Goal: Task Accomplishment & Management: Use online tool/utility

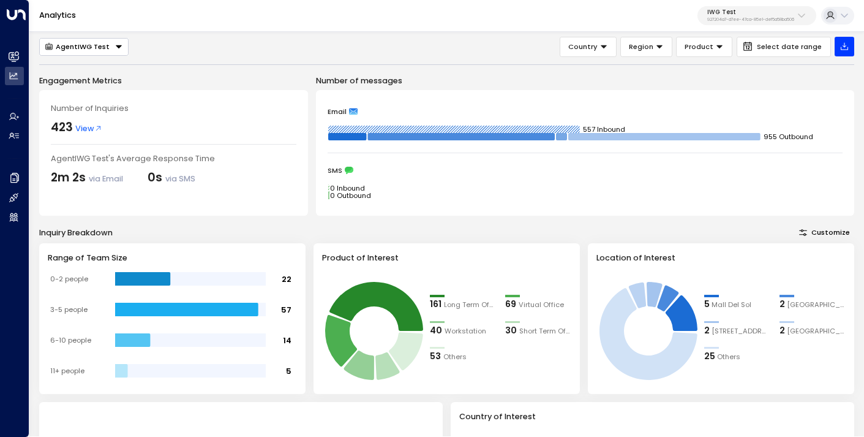
scroll to position [306, 0]
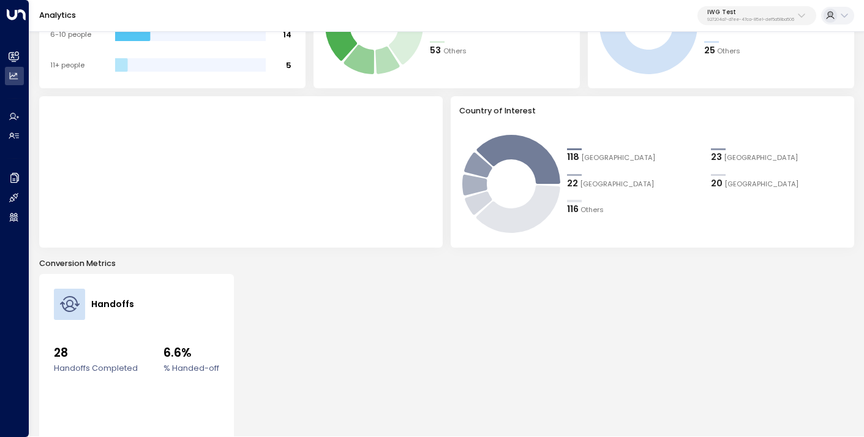
click at [741, 20] on p "927204a7-d7ee-47ca-85e1-def5a58ba506" at bounding box center [750, 19] width 87 height 5
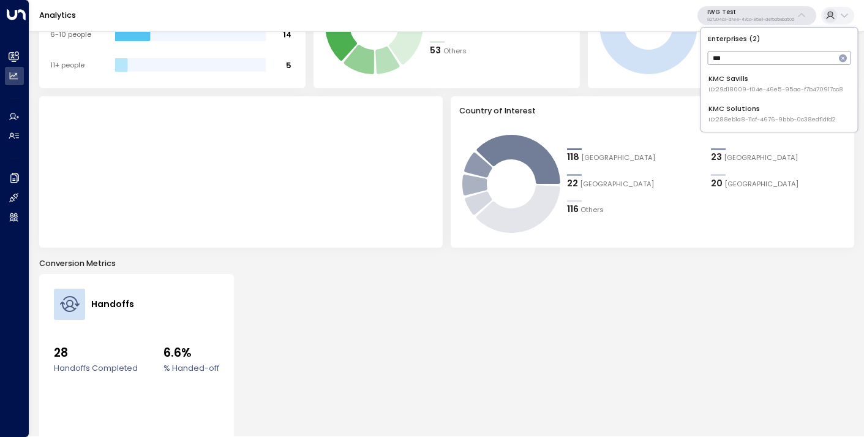
type input "***"
click at [731, 115] on span "ID: 288eb1a8-11cf-4676-9bbb-0c38edf1dfd2" at bounding box center [771, 119] width 127 height 9
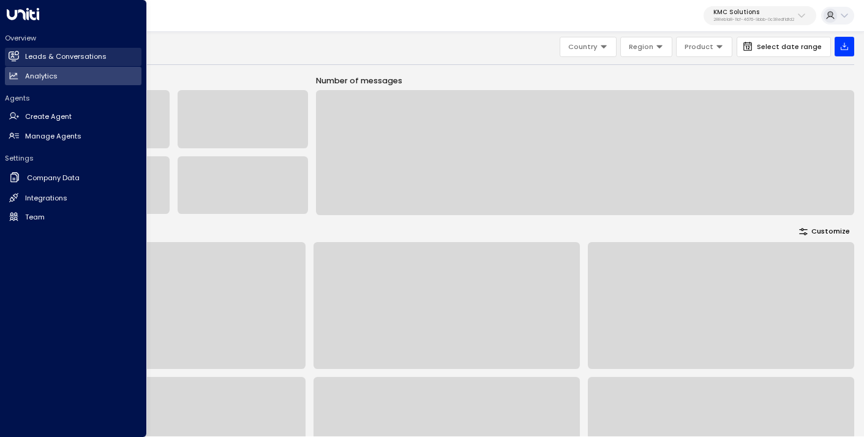
click at [45, 59] on h2 "Leads & Conversations" at bounding box center [65, 56] width 81 height 10
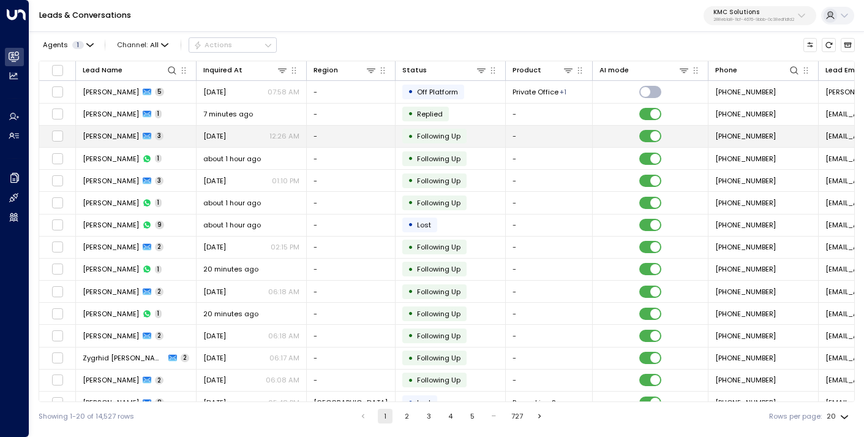
click at [138, 137] on span "[PERSON_NAME]" at bounding box center [111, 136] width 56 height 10
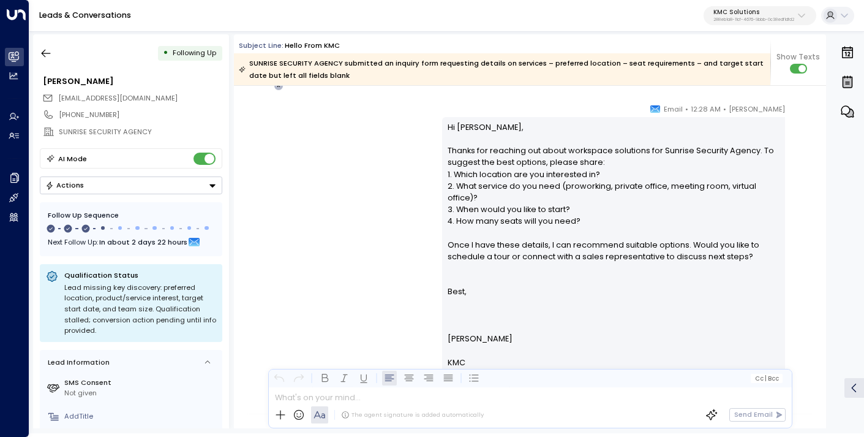
scroll to position [626, 0]
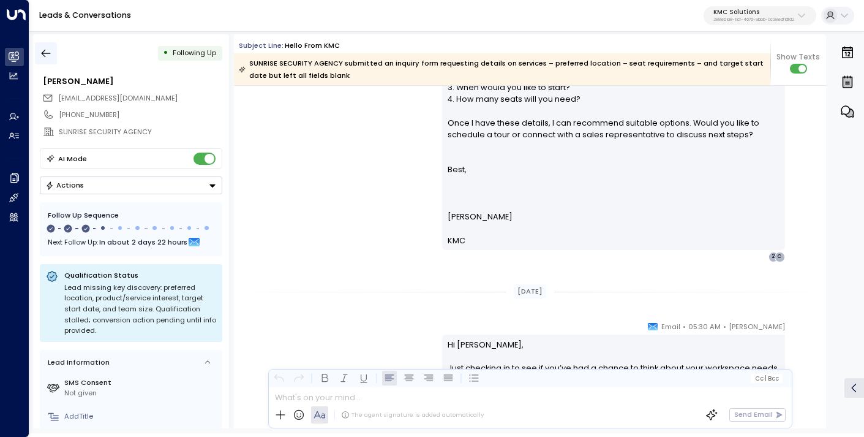
click at [45, 50] on icon "button" at bounding box center [46, 54] width 9 height 8
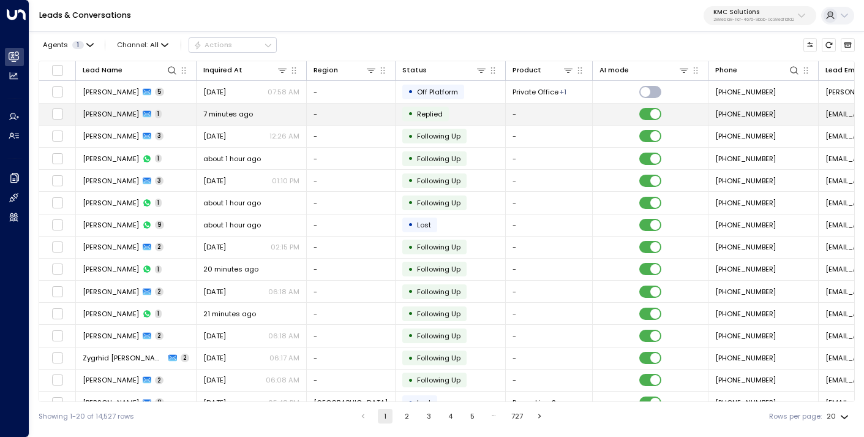
click at [252, 117] on span "7 minutes ago" at bounding box center [228, 114] width 50 height 10
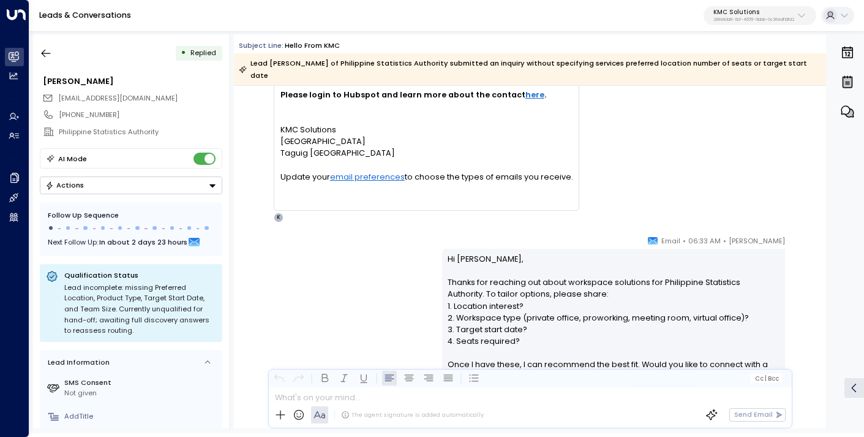
scroll to position [534, 0]
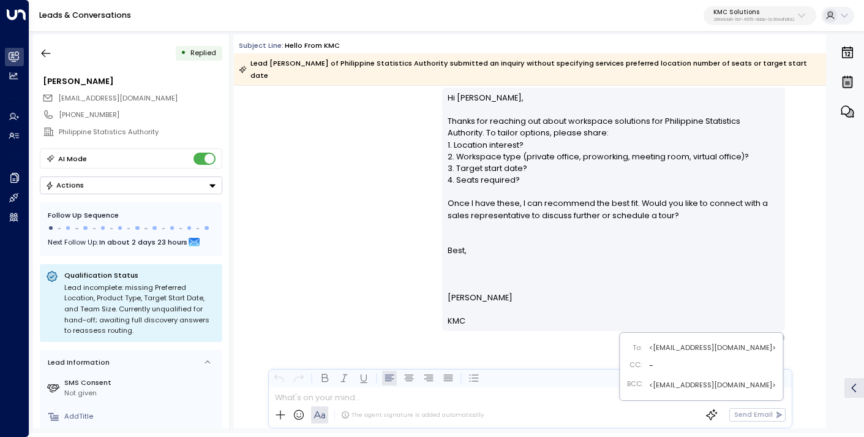
click at [778, 332] on div "E" at bounding box center [780, 337] width 10 height 10
drag, startPoint x: 778, startPoint y: 328, endPoint x: 764, endPoint y: 381, distance: 55.7
click at [764, 381] on div "Subject Line: Hello from KMC Lead [PERSON_NAME] of Philippine Statistics Author…" at bounding box center [530, 231] width 592 height 394
click at [45, 52] on icon "button" at bounding box center [46, 53] width 12 height 12
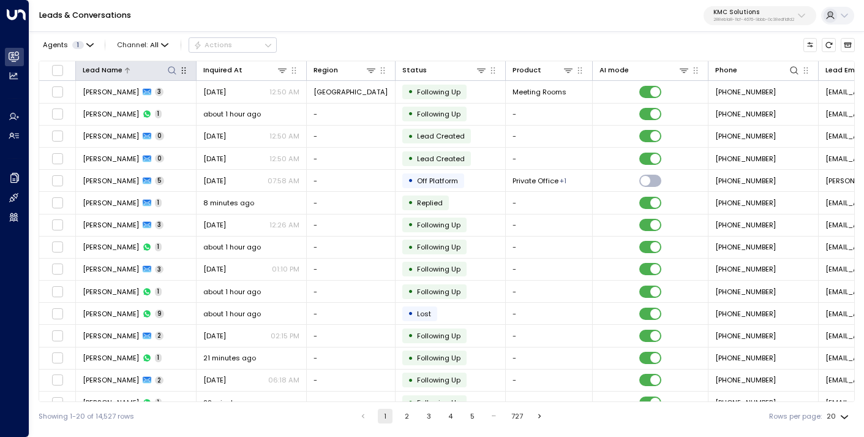
click at [170, 70] on icon at bounding box center [172, 71] width 10 height 10
type input "****"
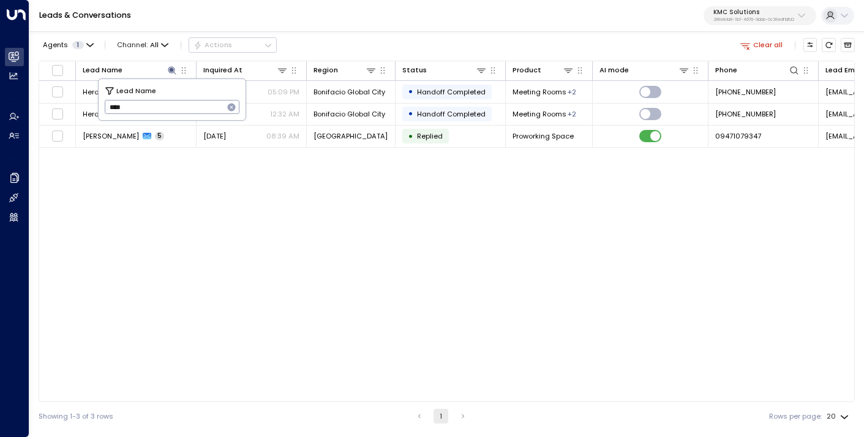
click at [328, 46] on div "Agents 1 Channel: All Actions Clear all" at bounding box center [447, 44] width 816 height 21
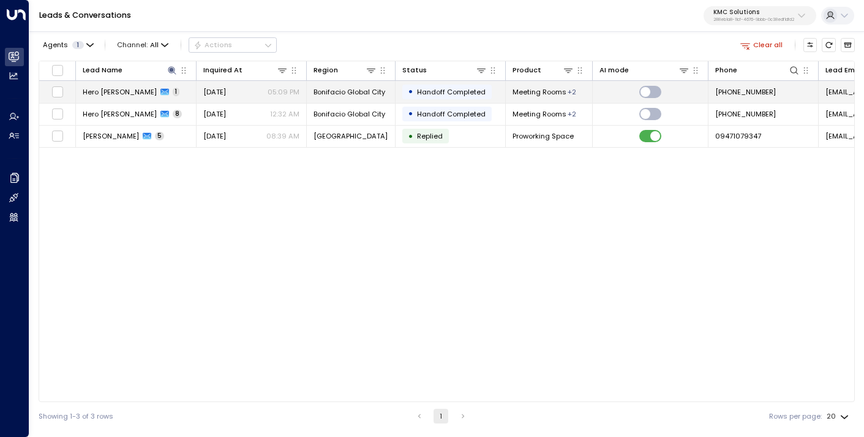
click at [178, 91] on td "Hero [PERSON_NAME] 1" at bounding box center [136, 91] width 121 height 21
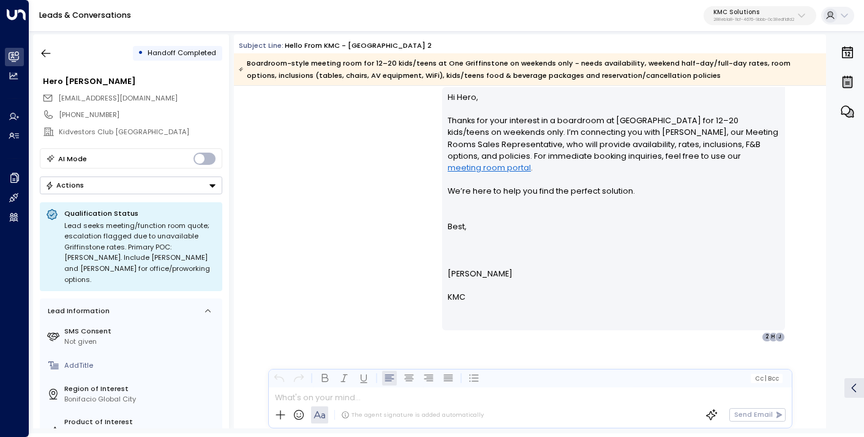
scroll to position [638, 0]
